Goal: Transaction & Acquisition: Download file/media

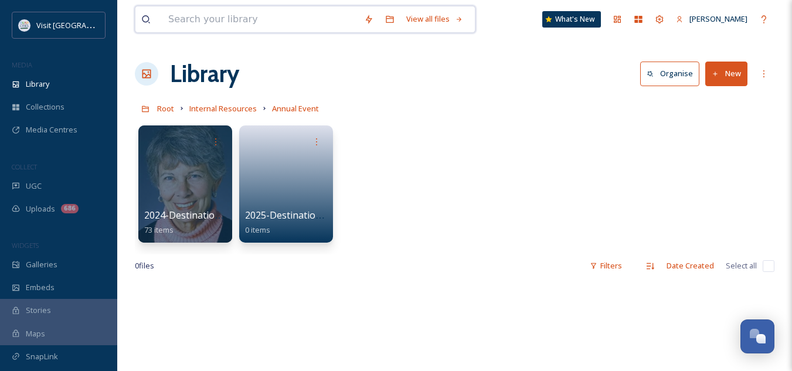
click at [226, 18] on input at bounding box center [260, 19] width 196 height 26
type input "qc that's wher"
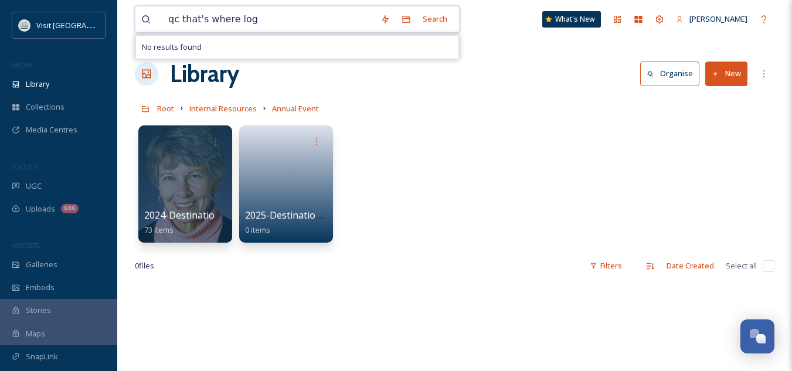
type input "qc that's where logo"
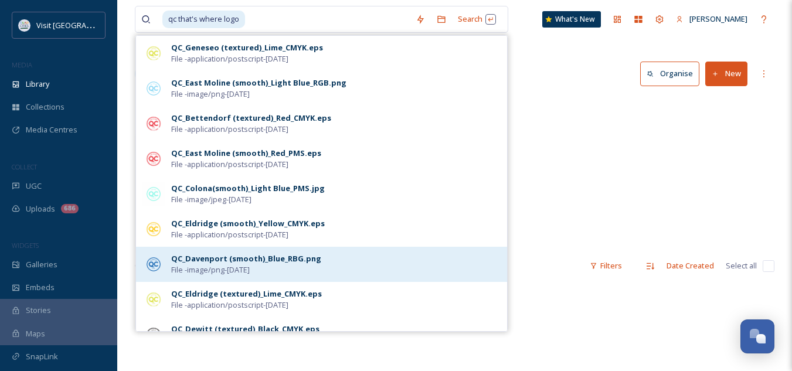
click at [230, 257] on div "QC_Davenport (smooth)_Blue_RBG.png" at bounding box center [246, 258] width 150 height 11
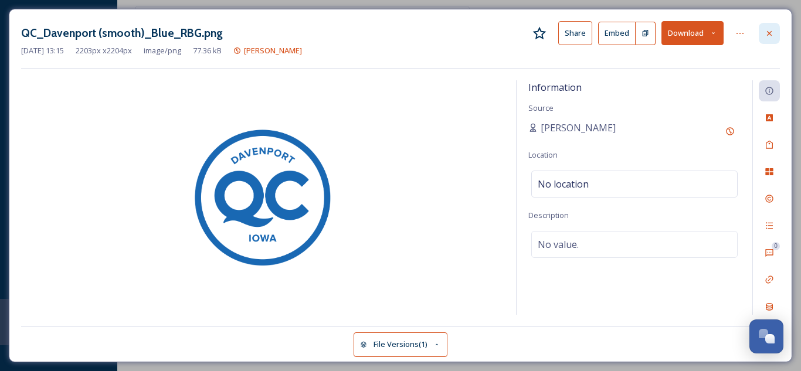
click at [766, 35] on icon at bounding box center [769, 33] width 9 height 9
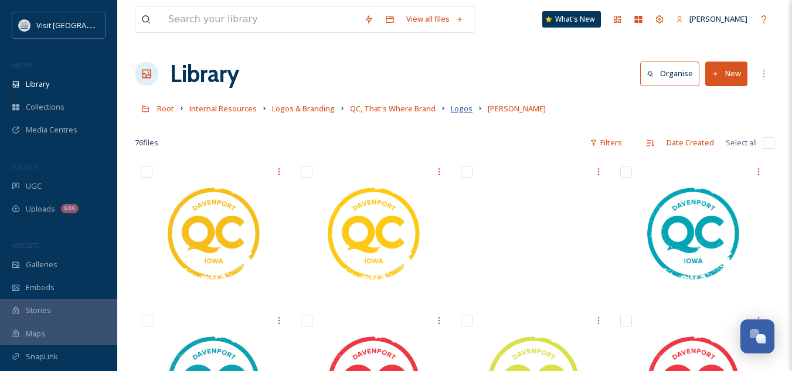
click at [460, 108] on span "Logos" at bounding box center [462, 108] width 22 height 11
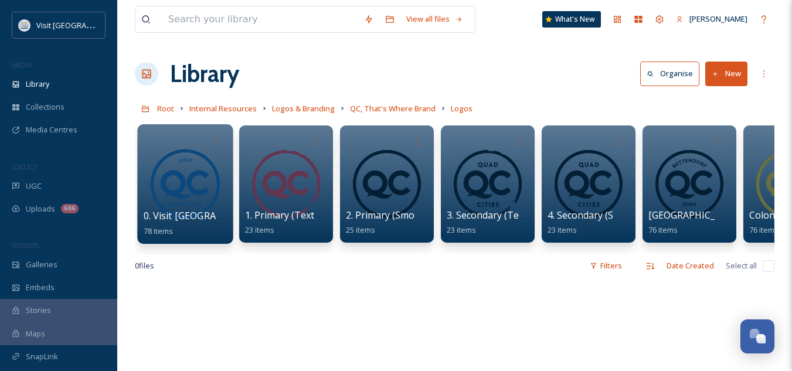
click at [195, 205] on div at bounding box center [185, 184] width 96 height 120
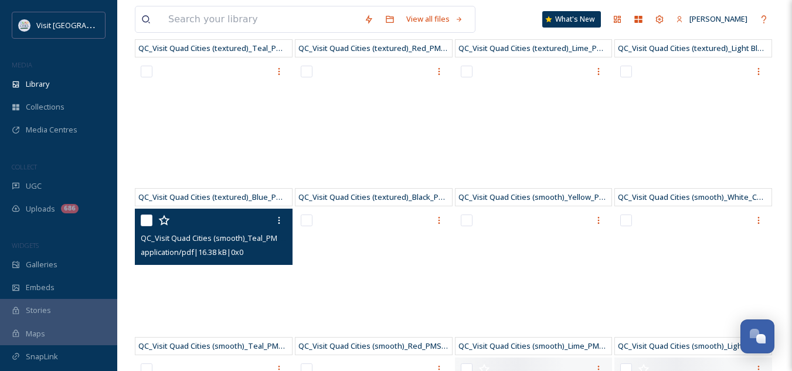
scroll to position [1623, 0]
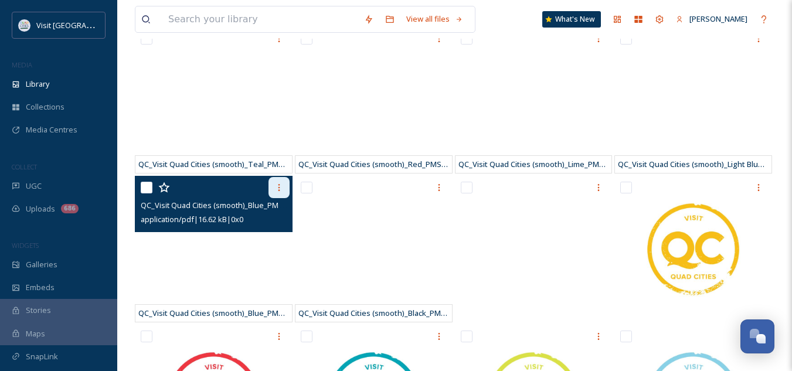
click at [275, 186] on icon at bounding box center [278, 187] width 9 height 9
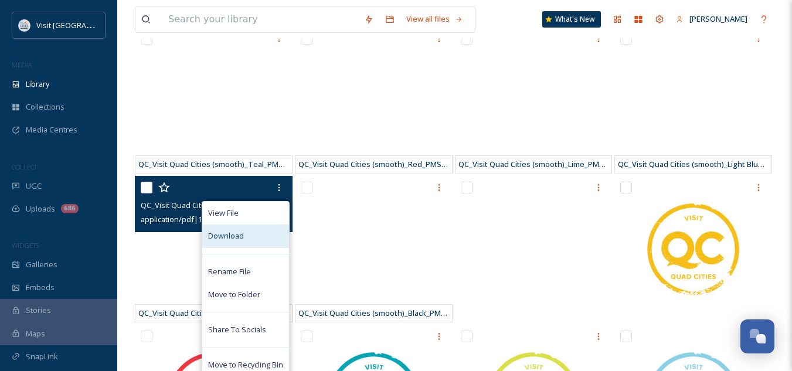
click at [242, 233] on span "Download" at bounding box center [226, 235] width 36 height 11
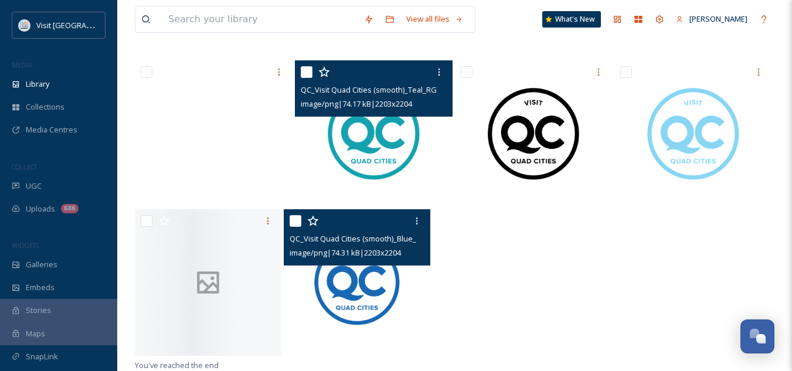
scroll to position [2782, 0]
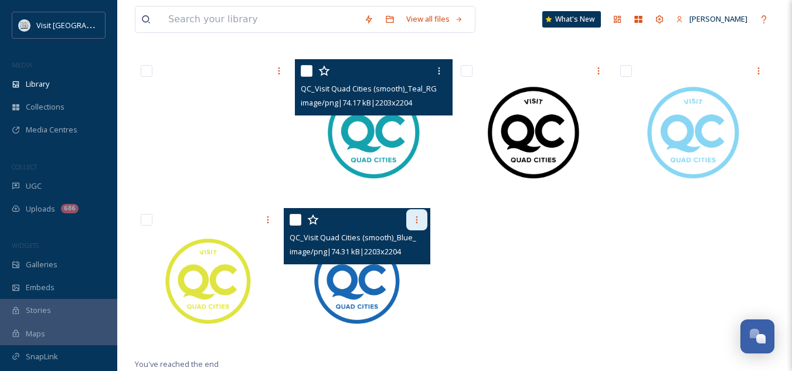
click at [415, 218] on icon at bounding box center [416, 219] width 9 height 9
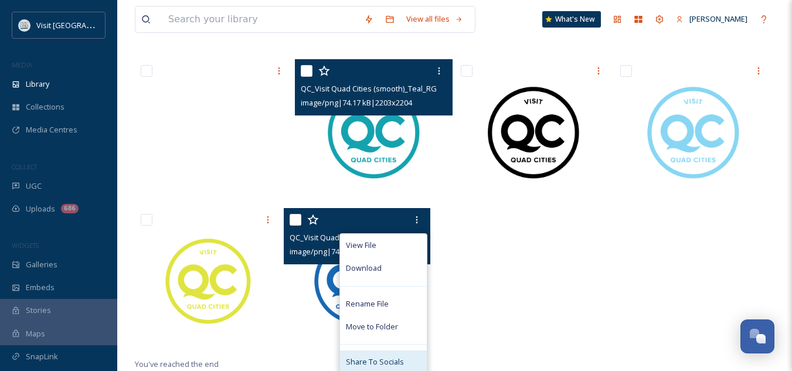
scroll to position [2820, 0]
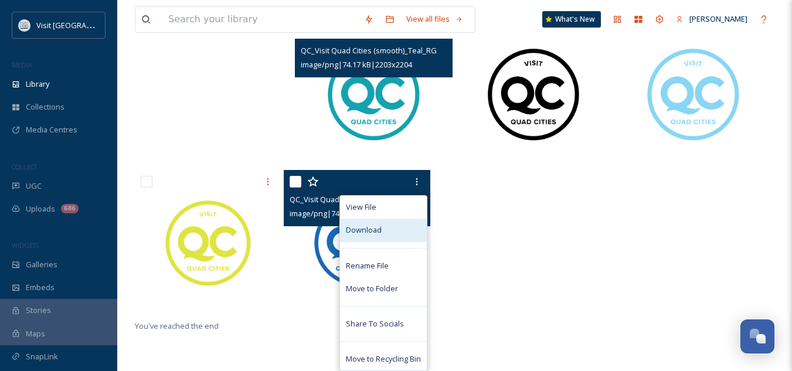
click at [386, 223] on div "Download" at bounding box center [383, 230] width 87 height 23
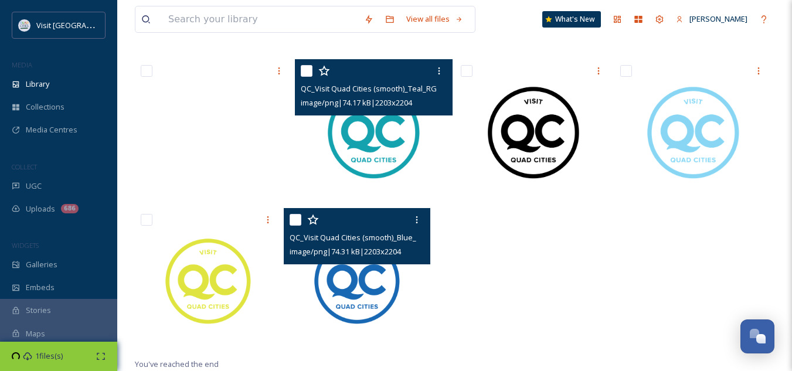
scroll to position [2782, 0]
